Goal: Check status: Check status

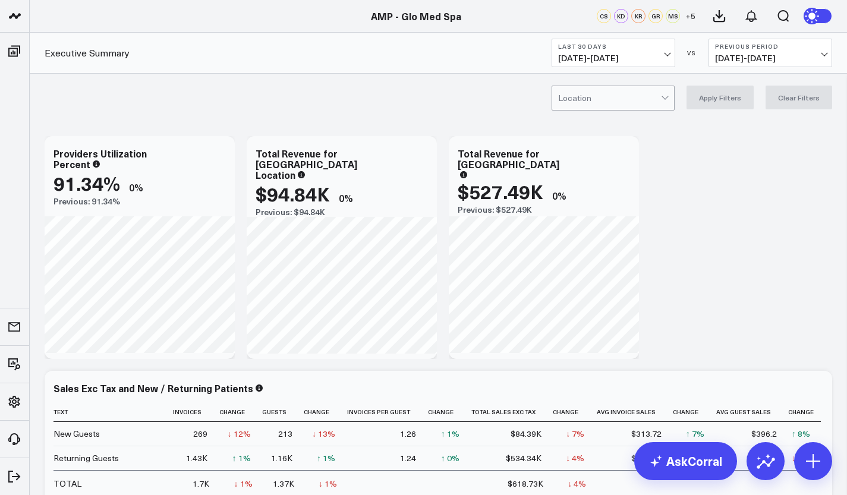
scroll to position [218, 0]
click at [96, 441] on link "AMP - Organization" at bounding box center [101, 437] width 143 height 32
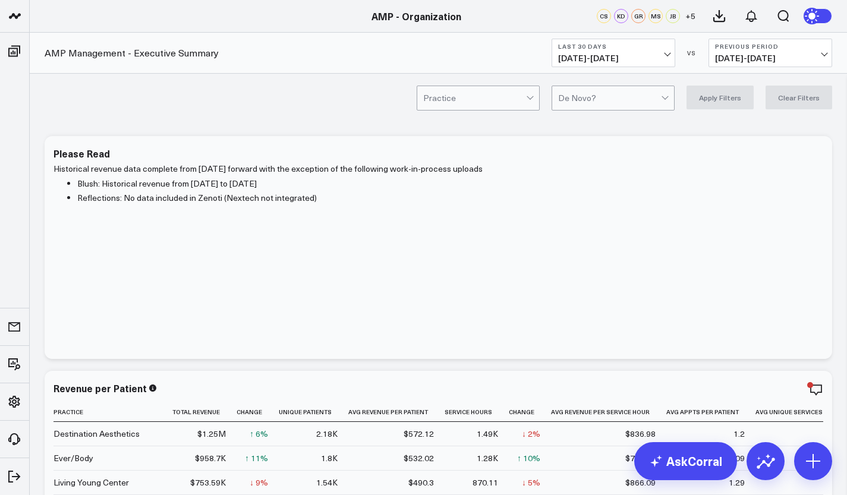
click at [659, 52] on button "Last 30 Days 08/28/25 - 09/26/25" at bounding box center [614, 53] width 124 height 29
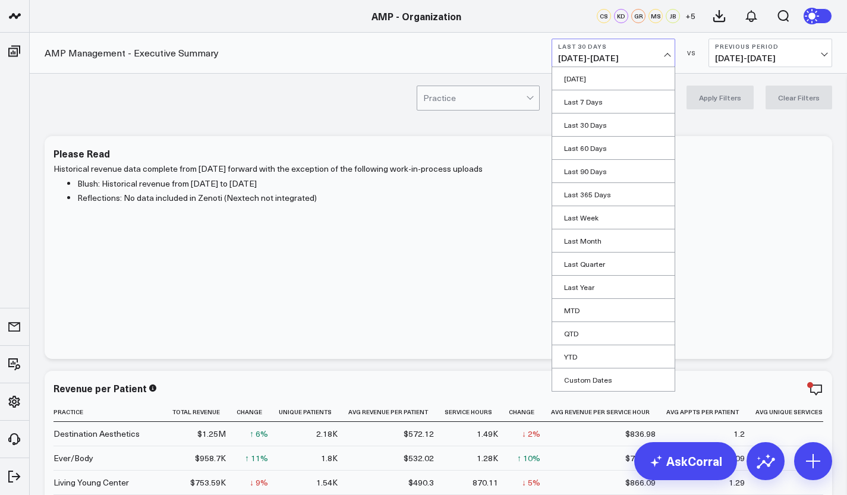
click at [605, 309] on link "MTD" at bounding box center [613, 310] width 123 height 23
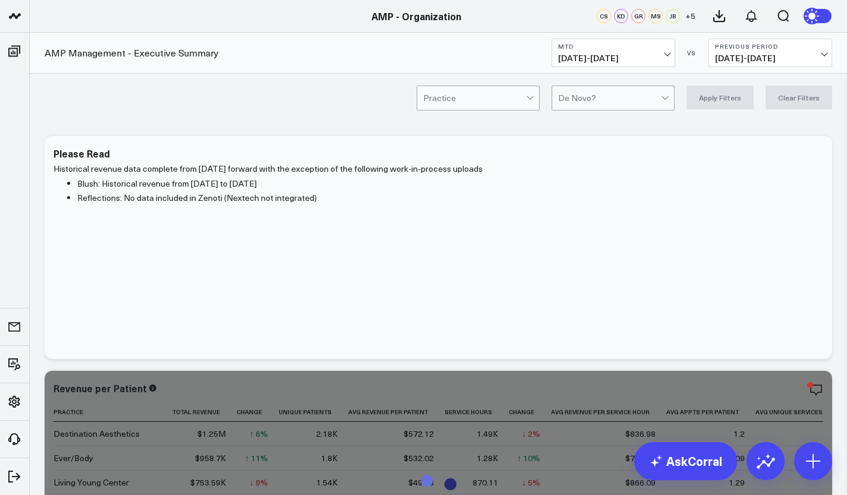
click at [805, 53] on button "Previous Period 08/06/25 - 08/31/25" at bounding box center [771, 53] width 124 height 29
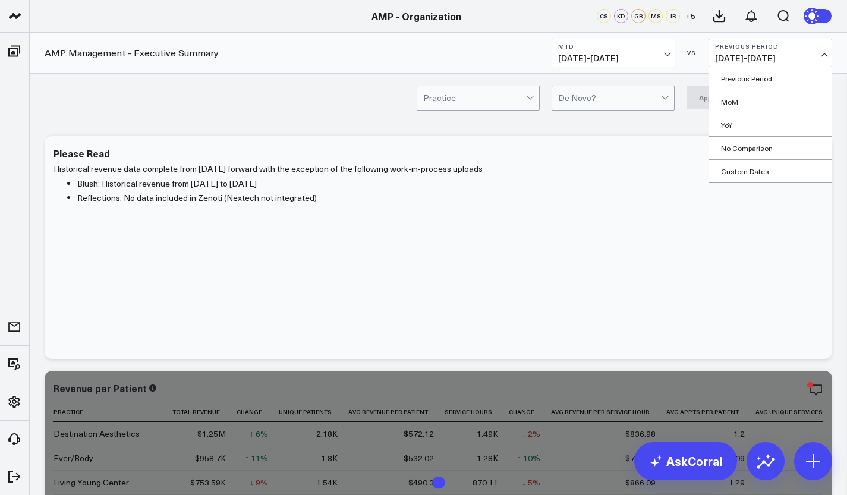
click at [768, 125] on link "YoY" at bounding box center [770, 125] width 123 height 23
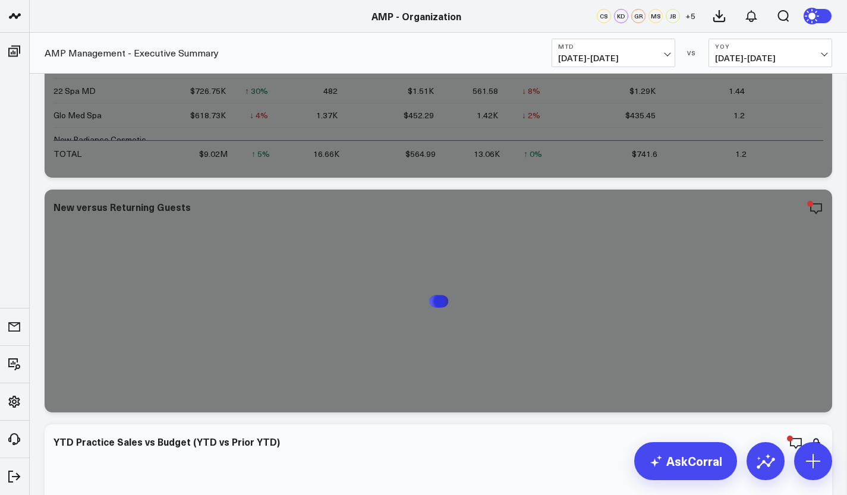
scroll to position [448, 0]
